Goal: Information Seeking & Learning: Learn about a topic

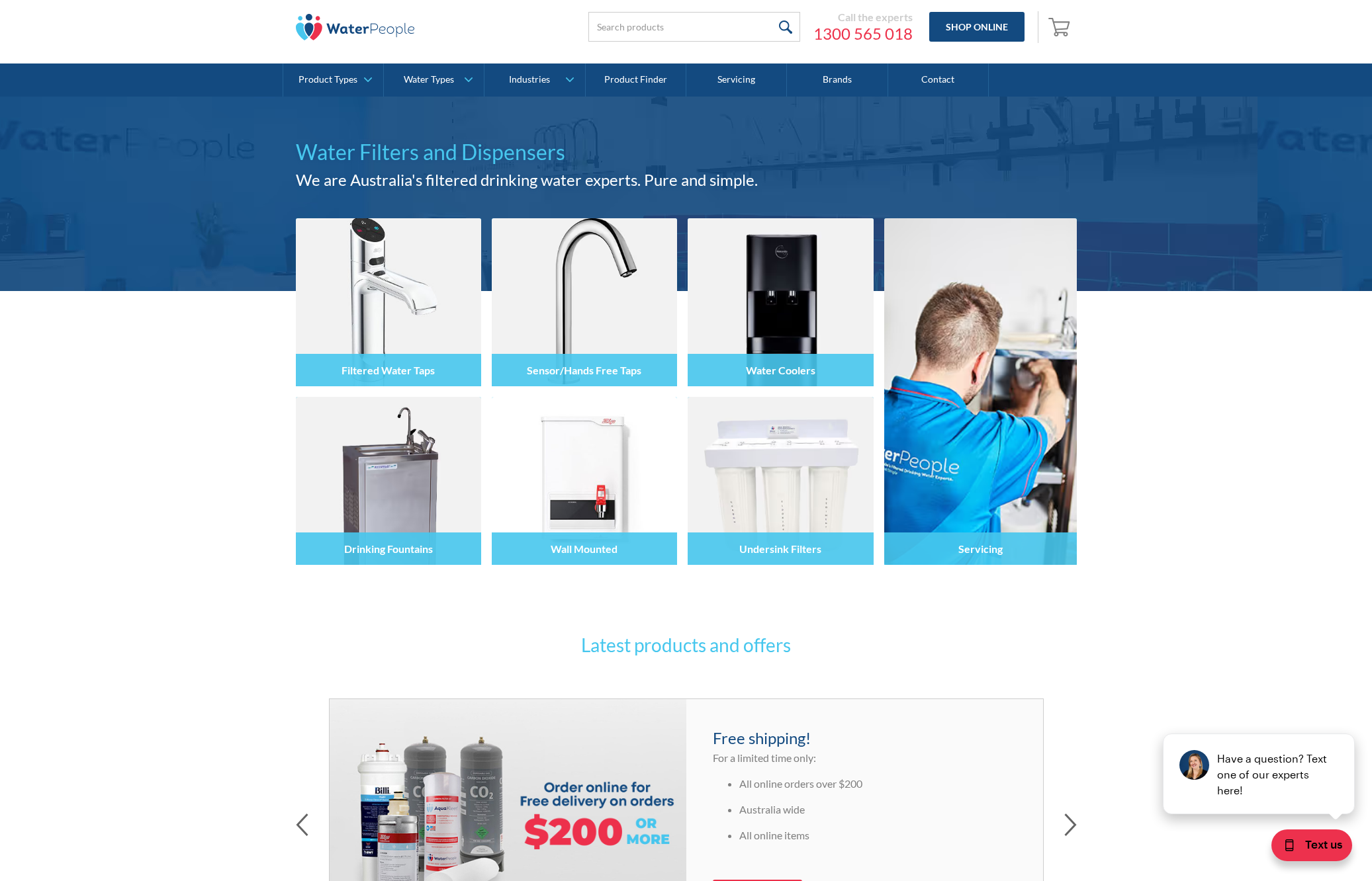
scroll to position [34, 0]
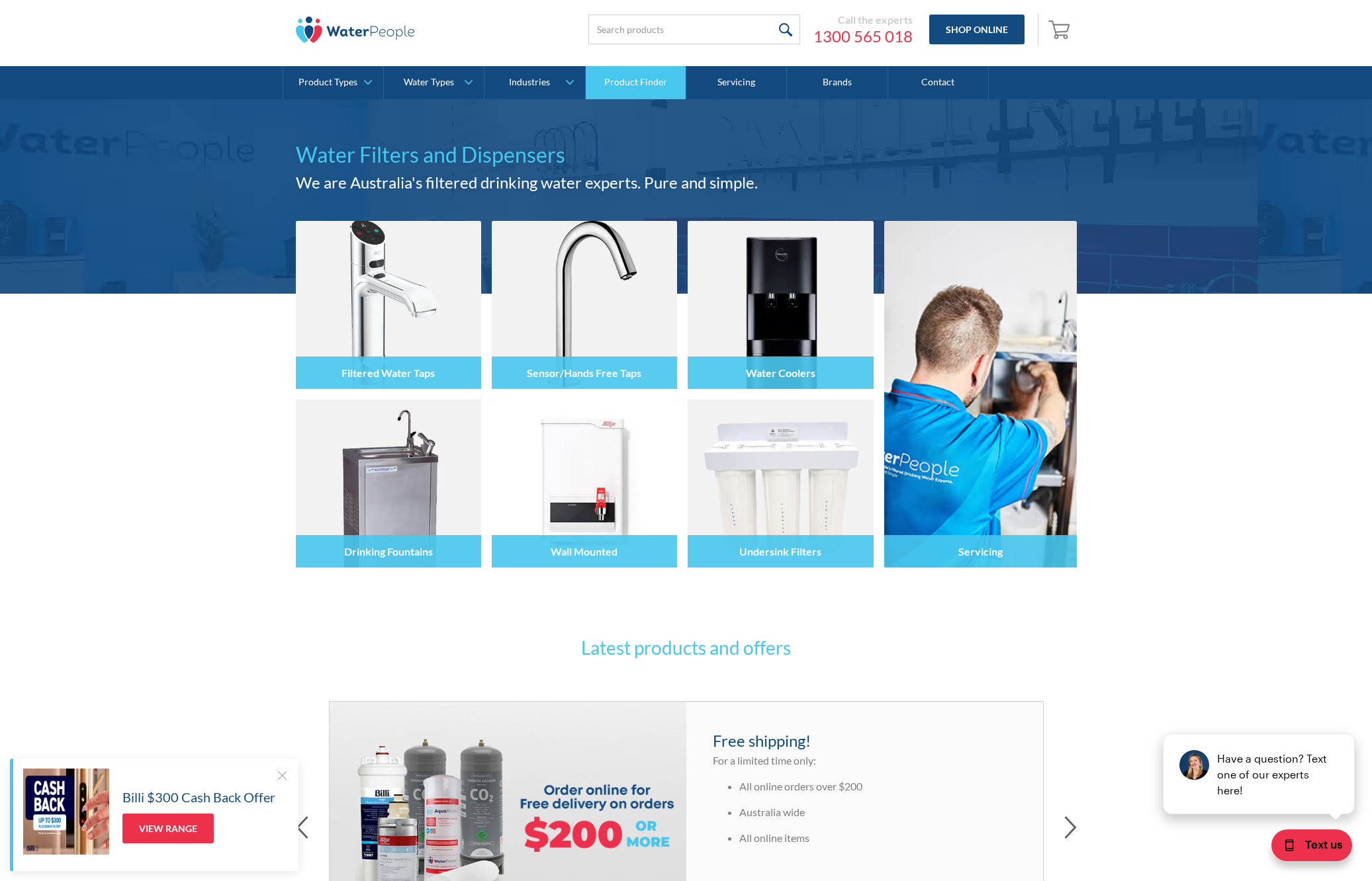
click at [639, 89] on link "Product Finder" at bounding box center [635, 83] width 100 height 33
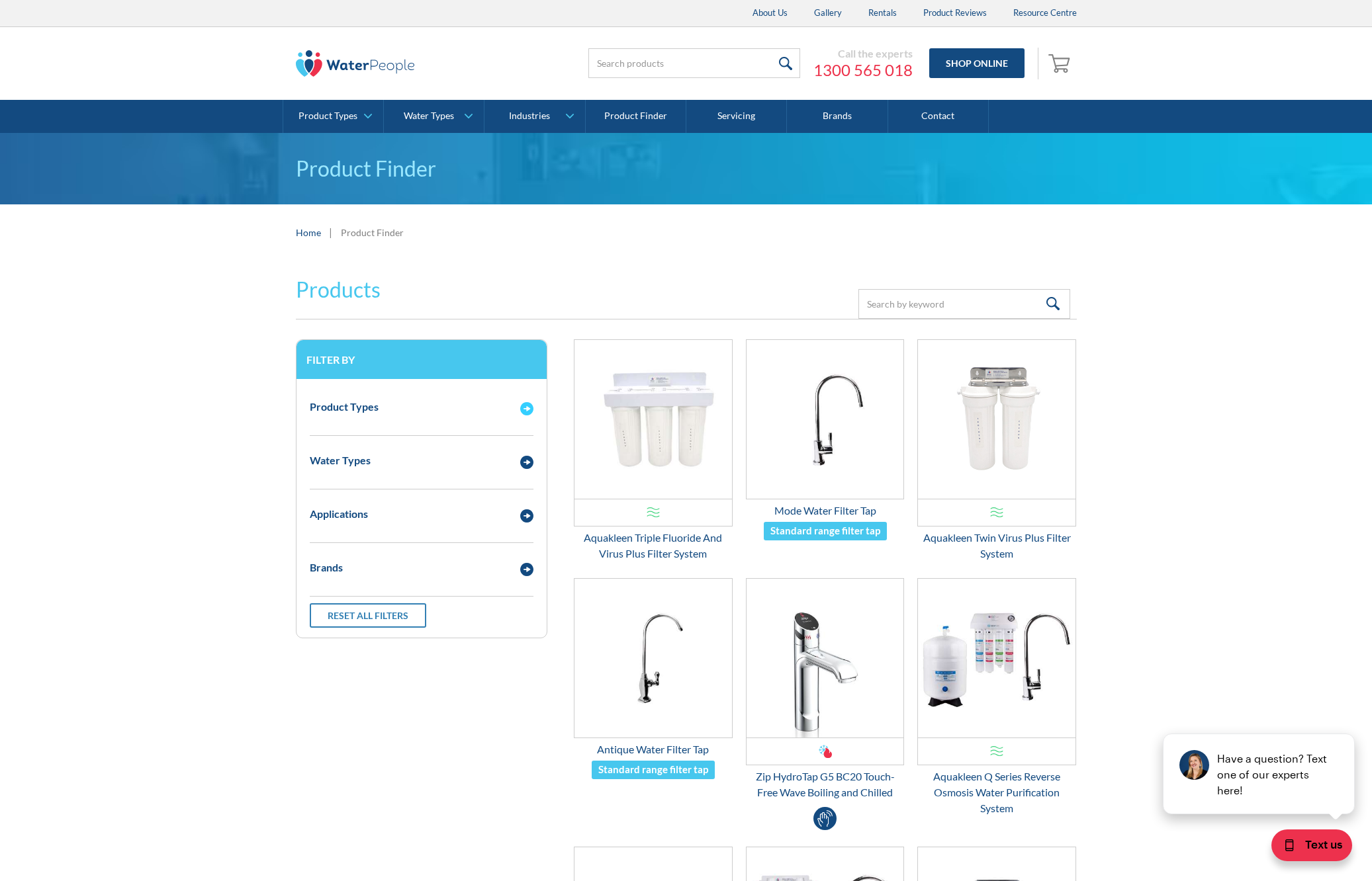
click at [532, 409] on img "Email Form 3" at bounding box center [526, 408] width 13 height 13
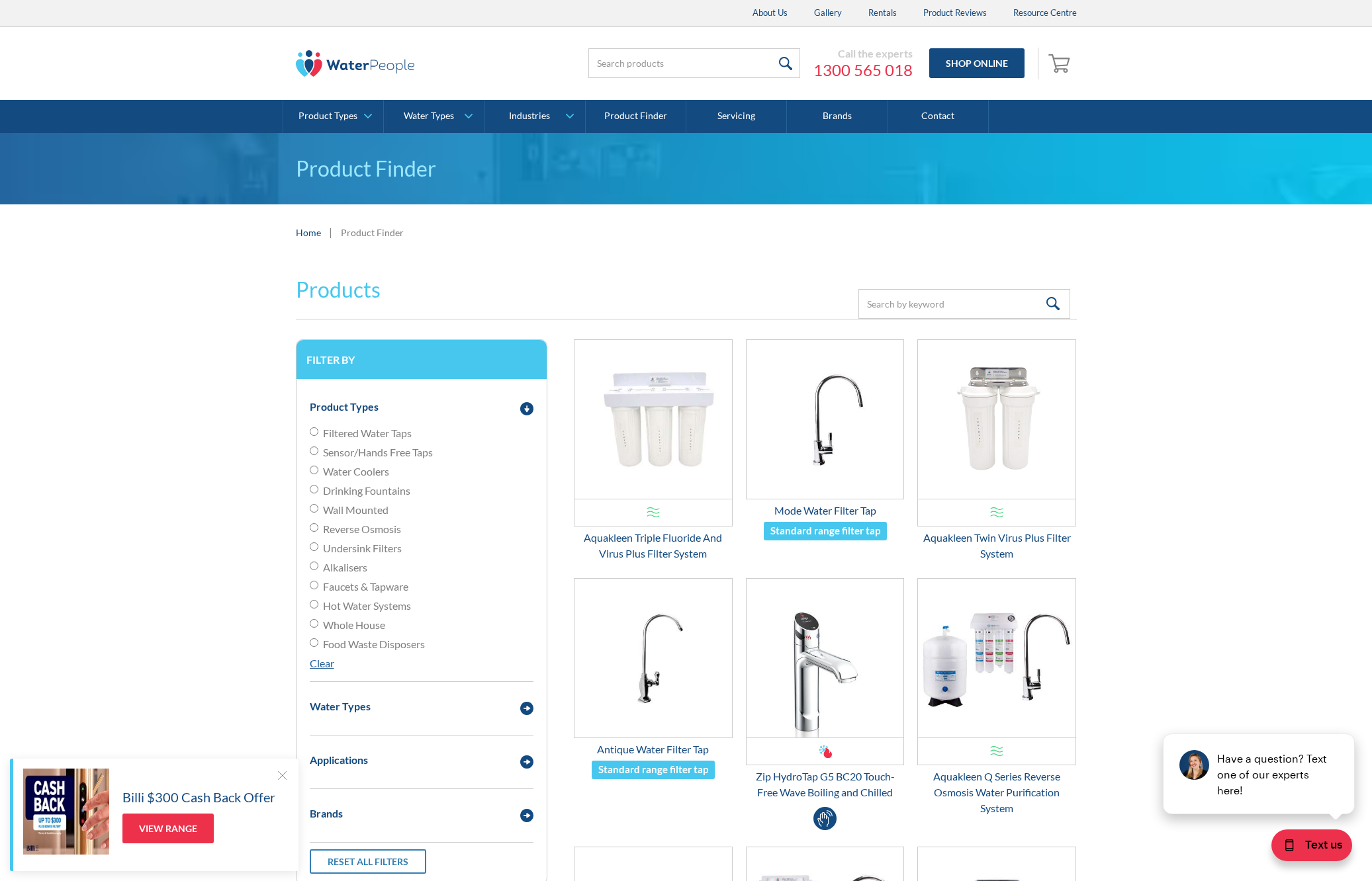
click at [362, 627] on span "Whole House" at bounding box center [354, 625] width 62 height 16
click at [318, 627] on input "Whole House" at bounding box center [314, 624] width 8 height 8
radio input "true"
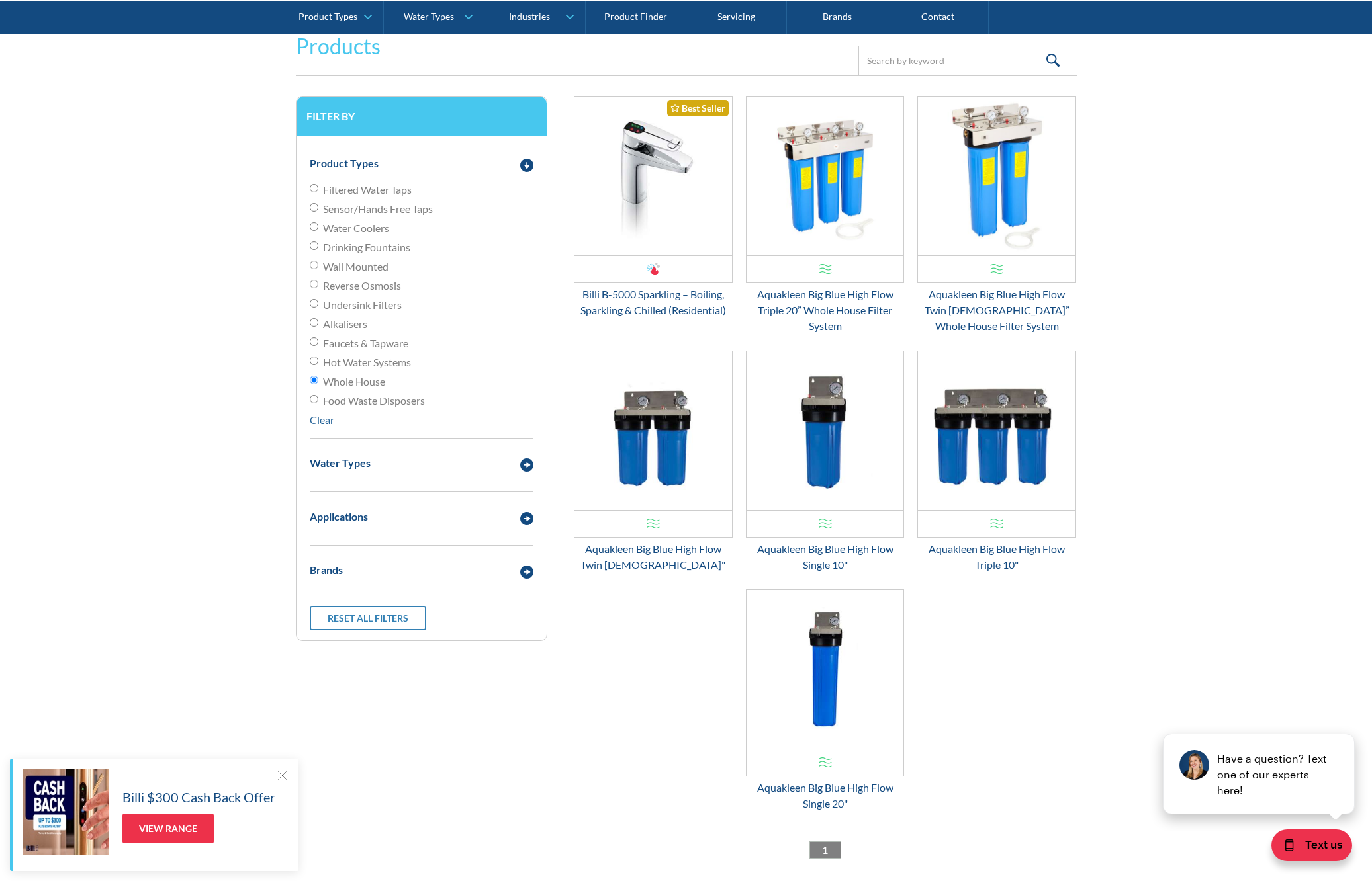
scroll to position [243, 0]
click at [385, 309] on span "Undersink Filters" at bounding box center [363, 305] width 79 height 16
click at [318, 309] on input "Undersink Filters" at bounding box center [314, 304] width 8 height 8
radio input "true"
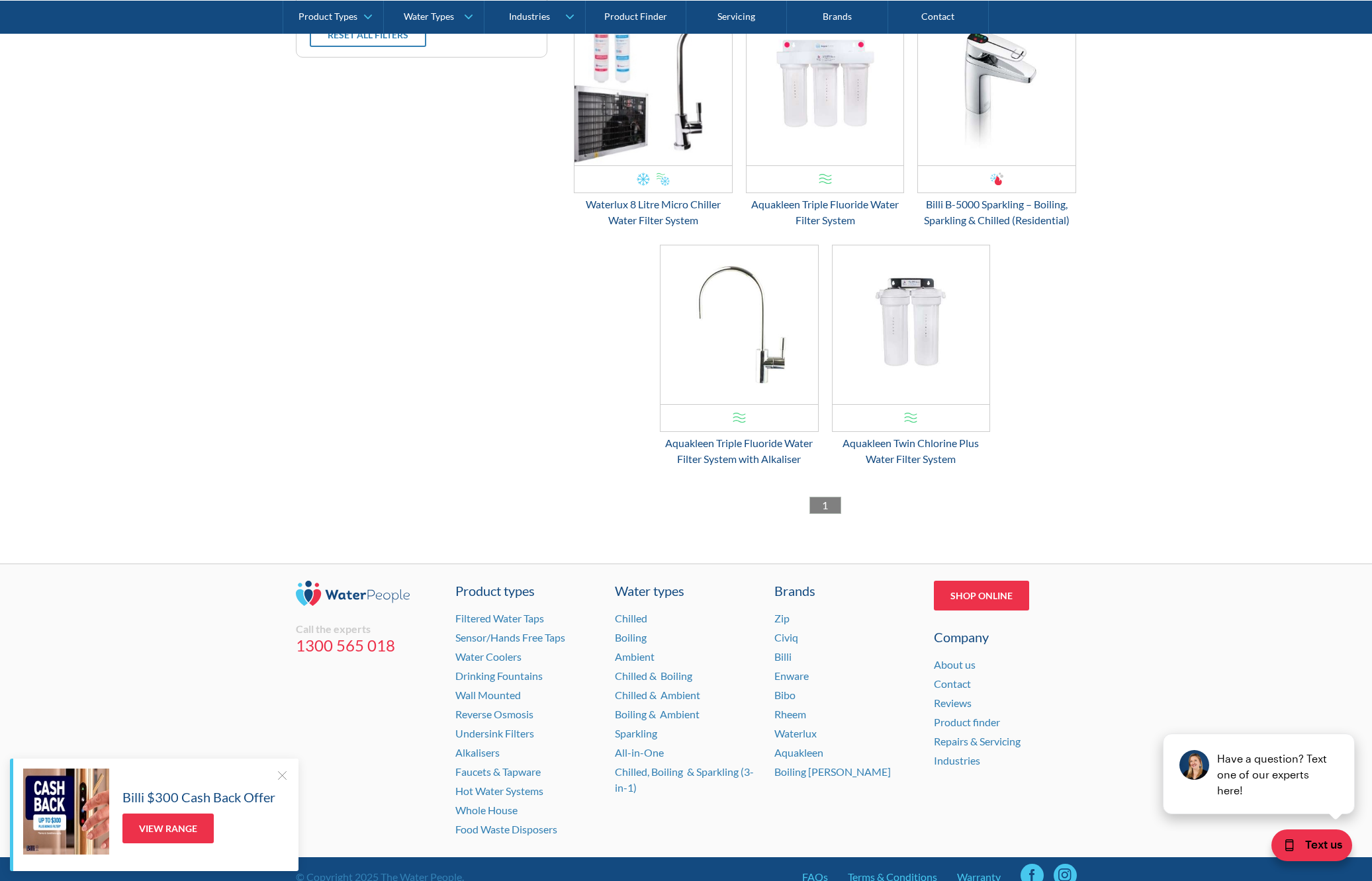
scroll to position [831, 0]
